Goal: Information Seeking & Learning: Learn about a topic

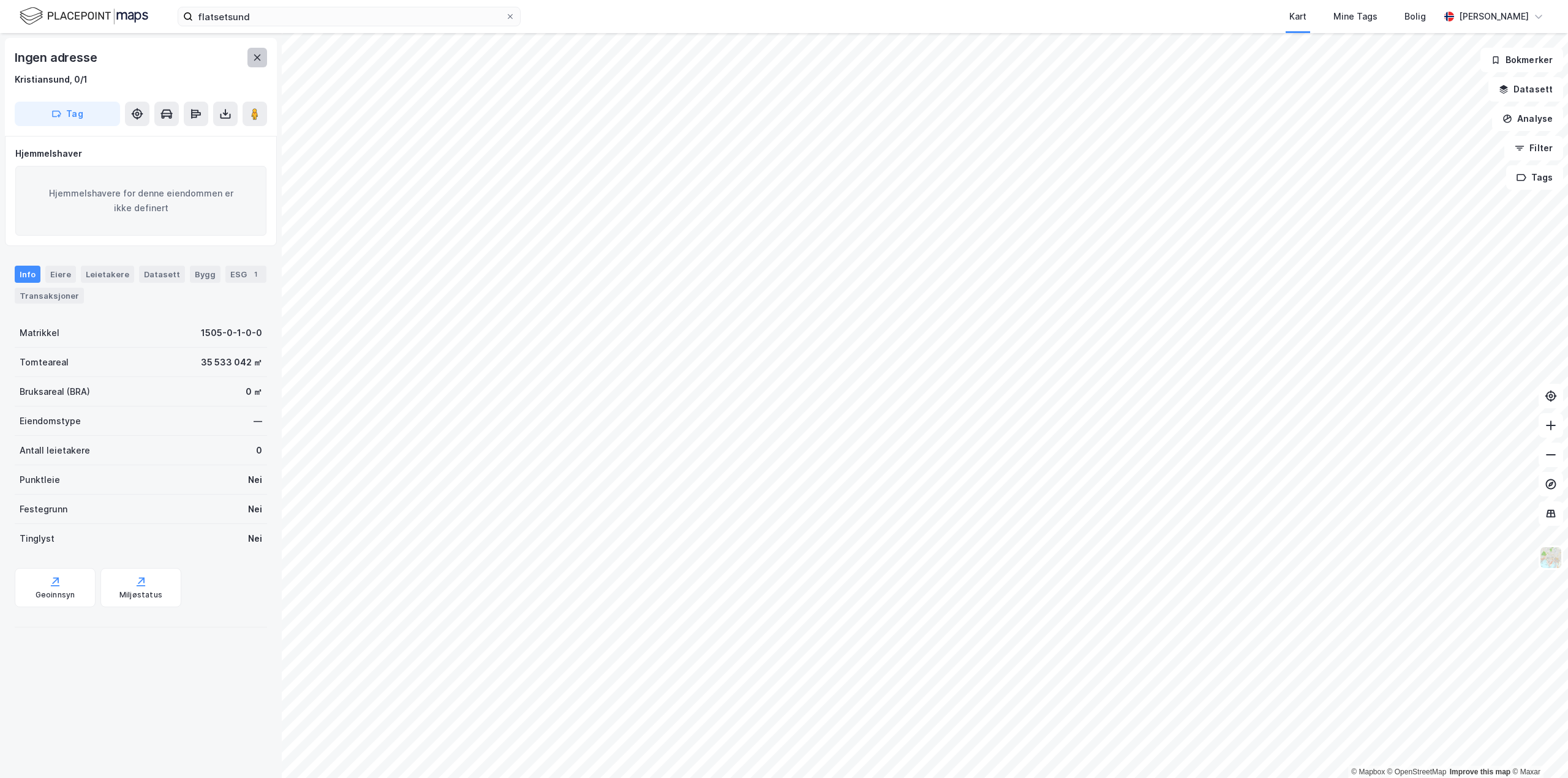
click at [257, 65] on button at bounding box center [257, 57] width 19 height 19
